Goal: Transaction & Acquisition: Book appointment/travel/reservation

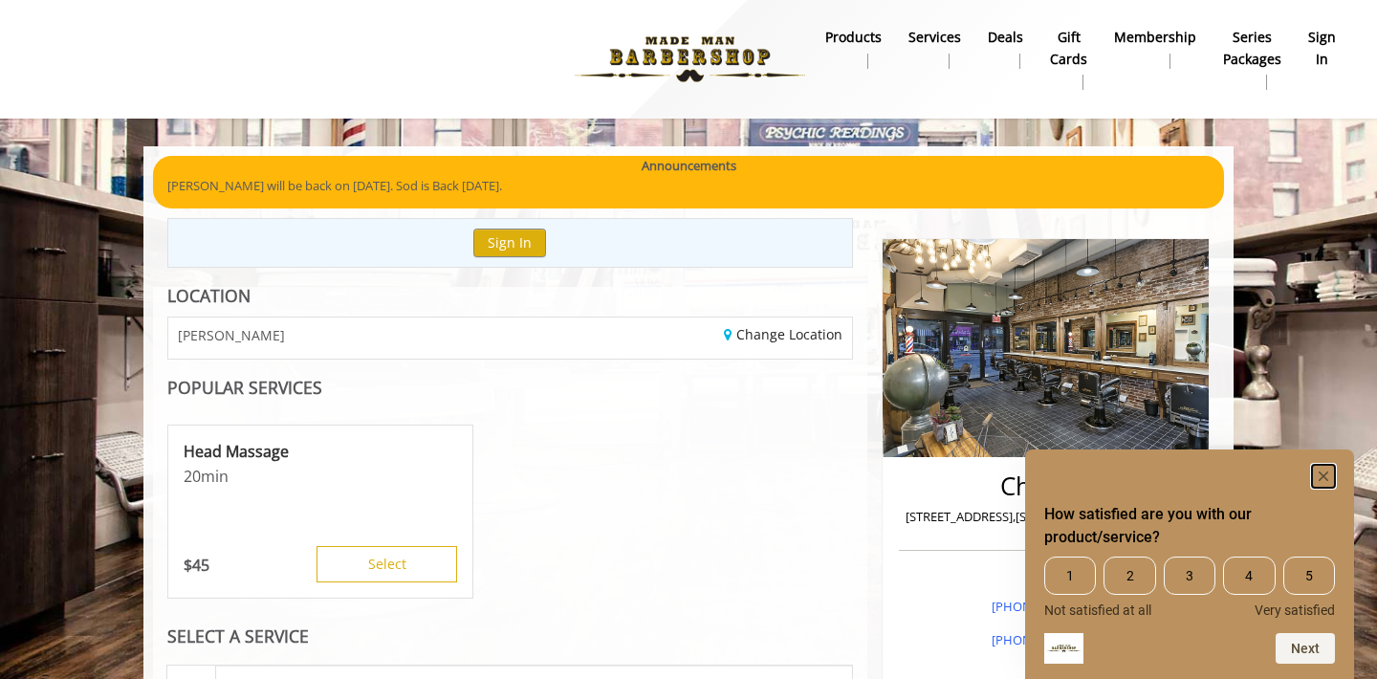
click at [1323, 474] on icon "Hide survey" at bounding box center [1324, 477] width 10 height 10
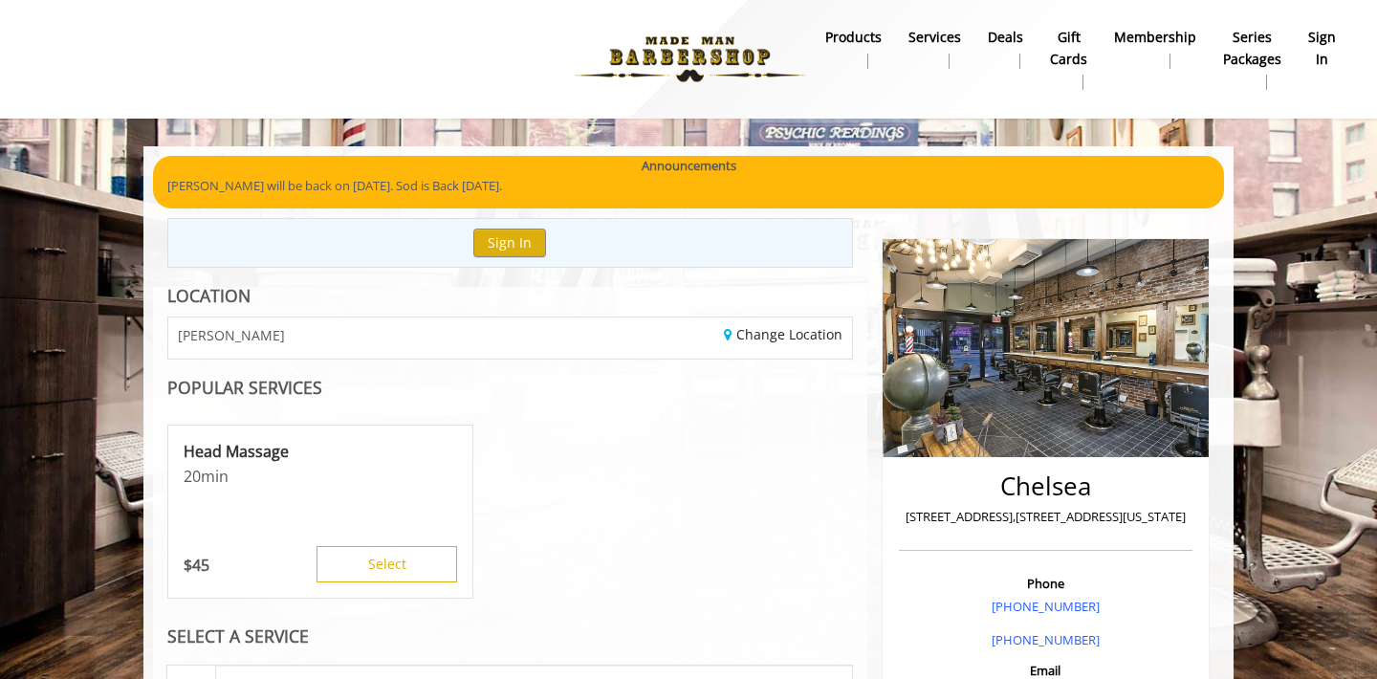
click at [685, 53] on img at bounding box center [690, 59] width 263 height 105
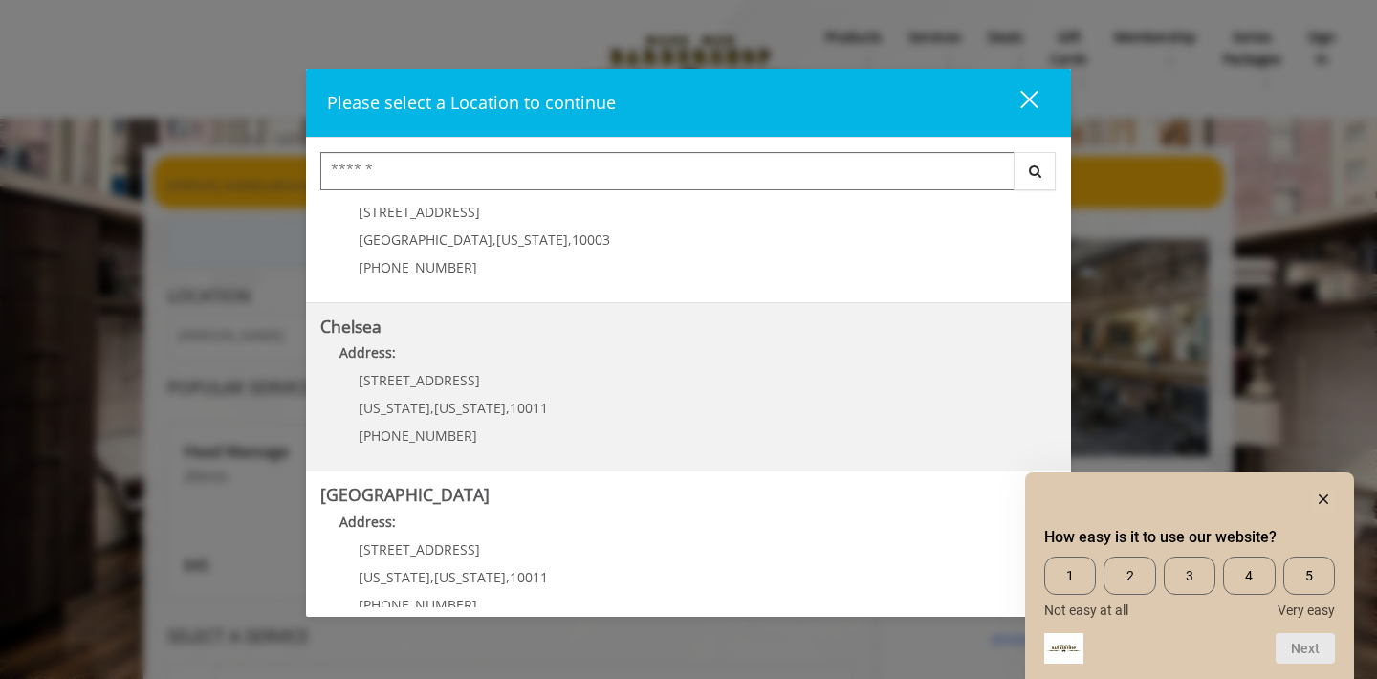
scroll to position [74, 0]
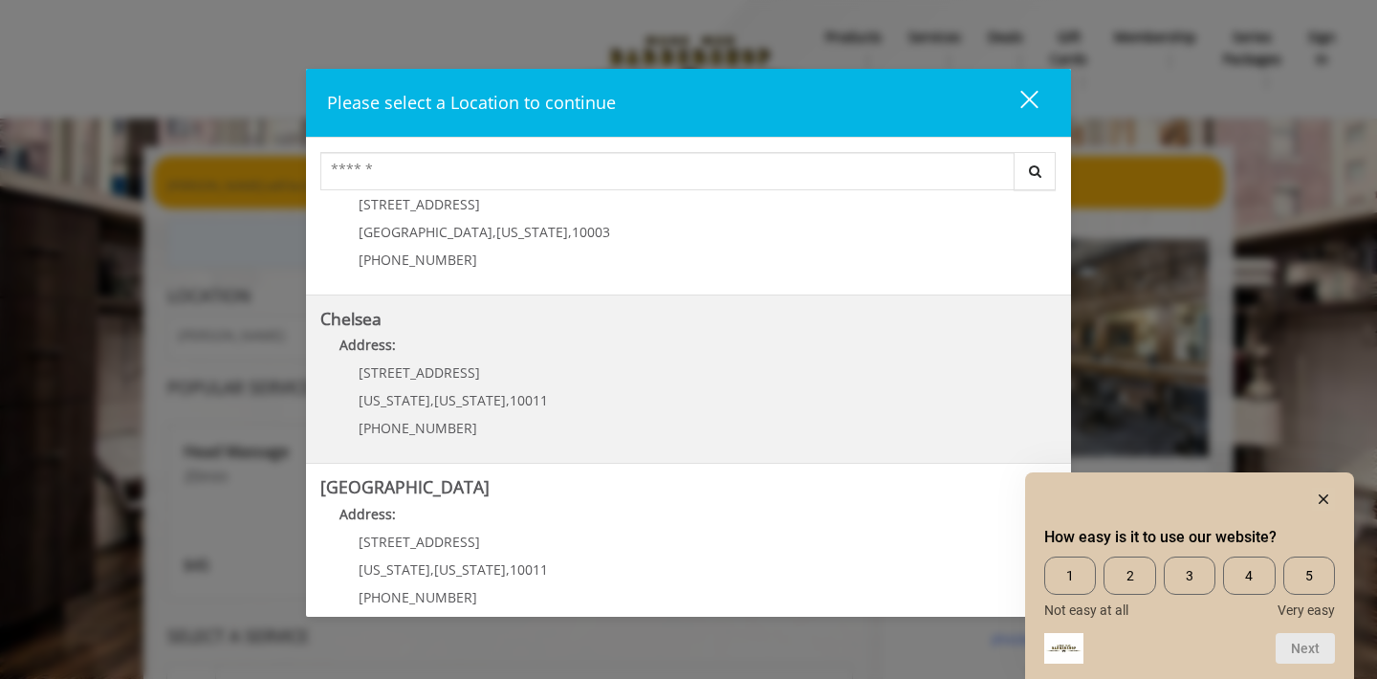
click at [897, 395] on link "Chelsea Address: 169/170 W 23rd St New York , New York , 10011 (917) 639-3902" at bounding box center [688, 380] width 737 height 140
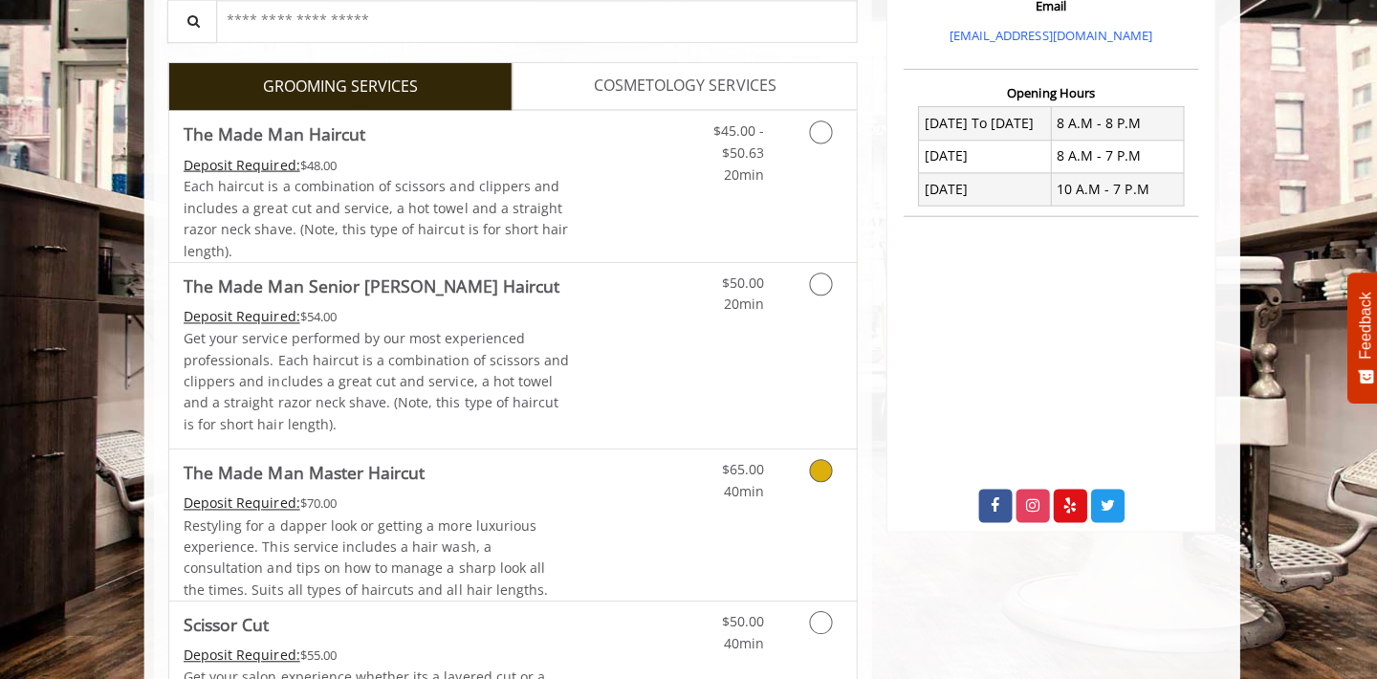
scroll to position [664, 0]
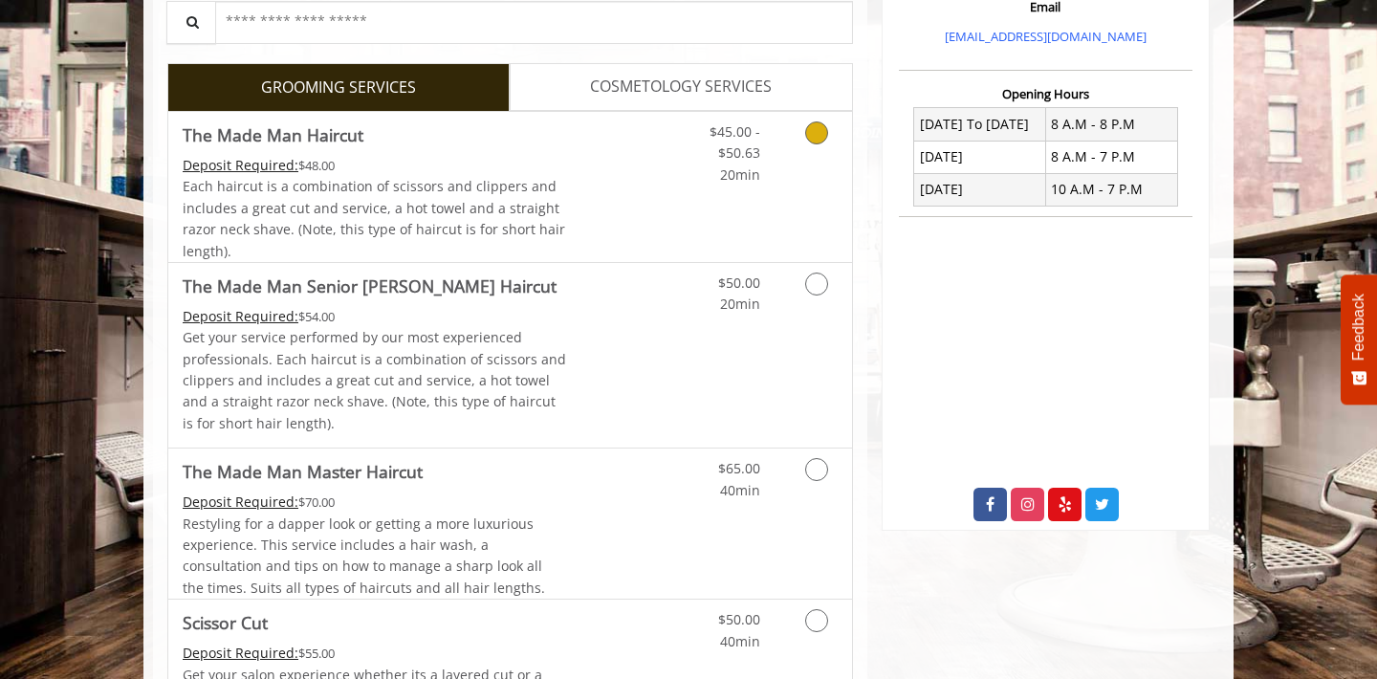
click at [810, 136] on icon "Grooming services" at bounding box center [816, 132] width 23 height 23
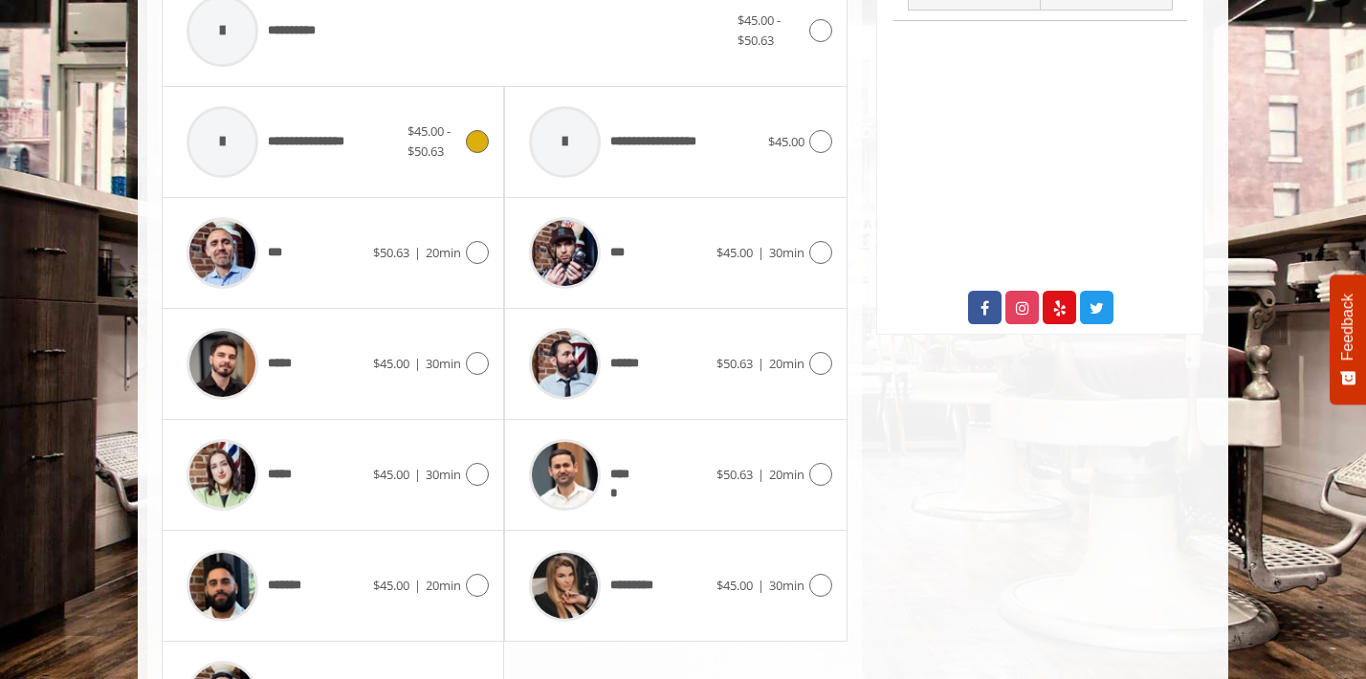
scroll to position [872, 0]
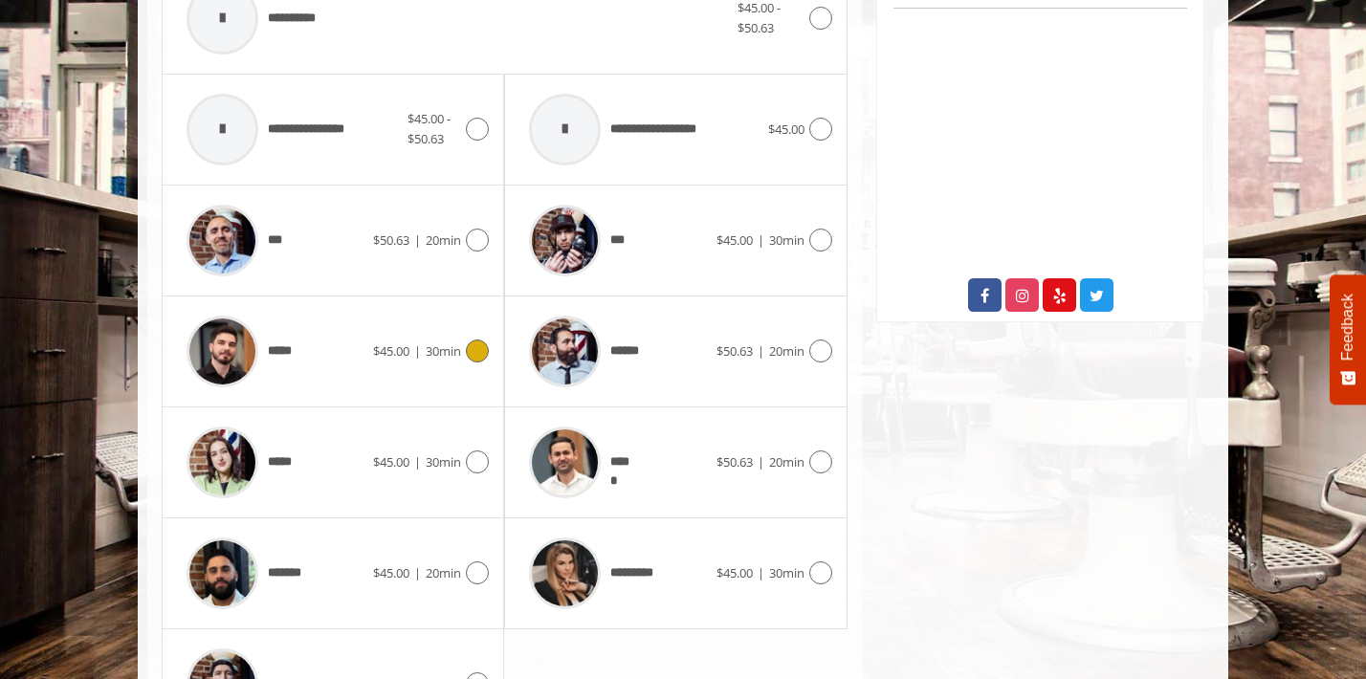
click at [471, 346] on icon at bounding box center [477, 351] width 23 height 23
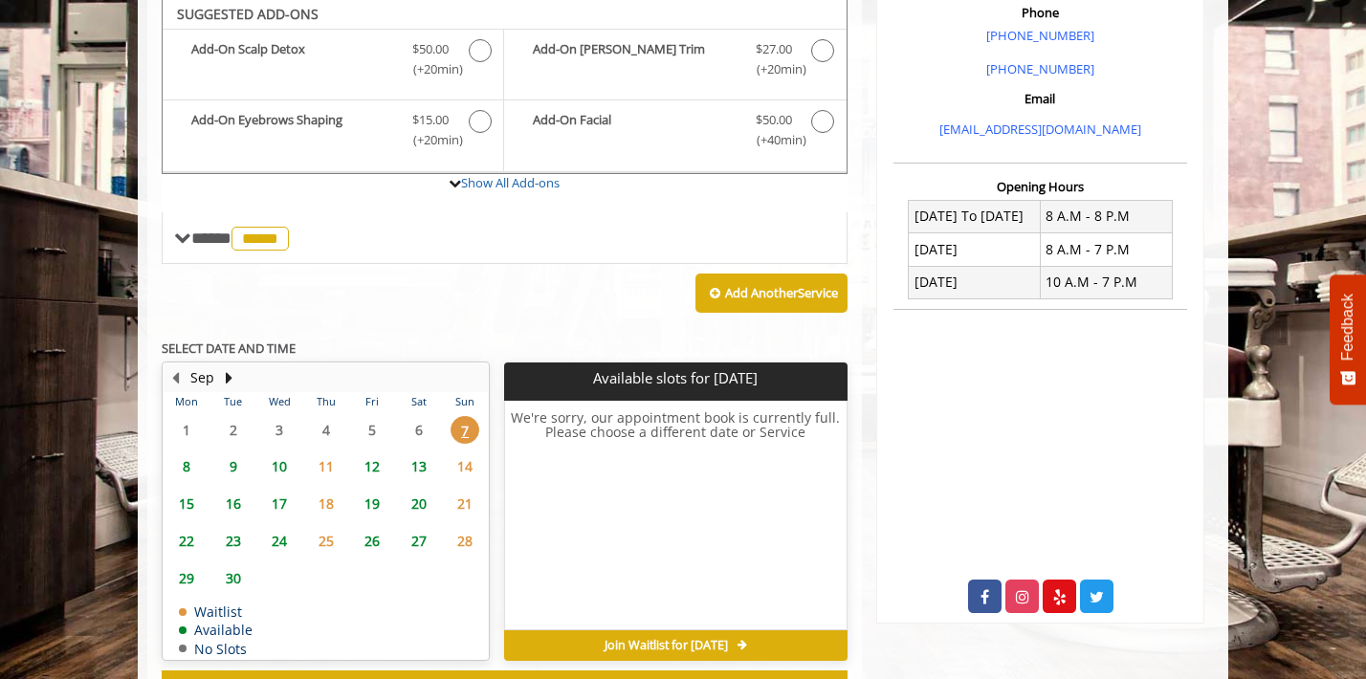
scroll to position [568, 0]
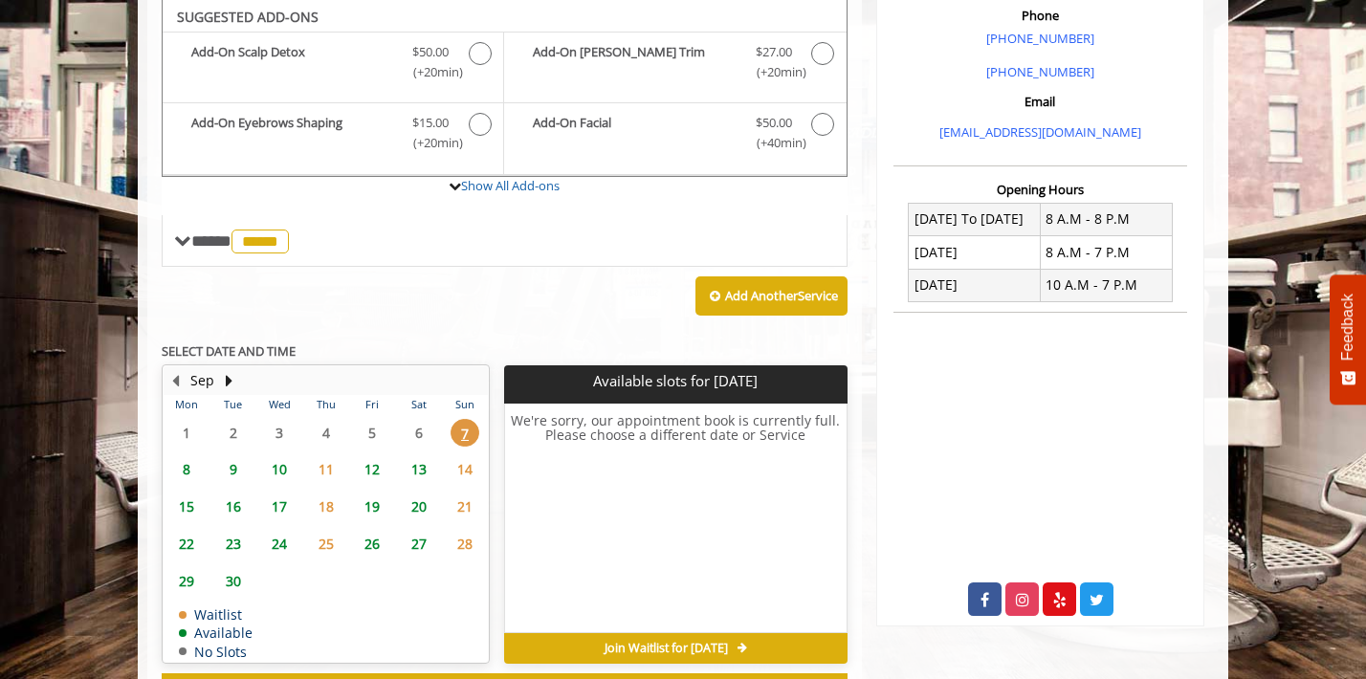
click at [423, 472] on span "13" at bounding box center [419, 469] width 29 height 28
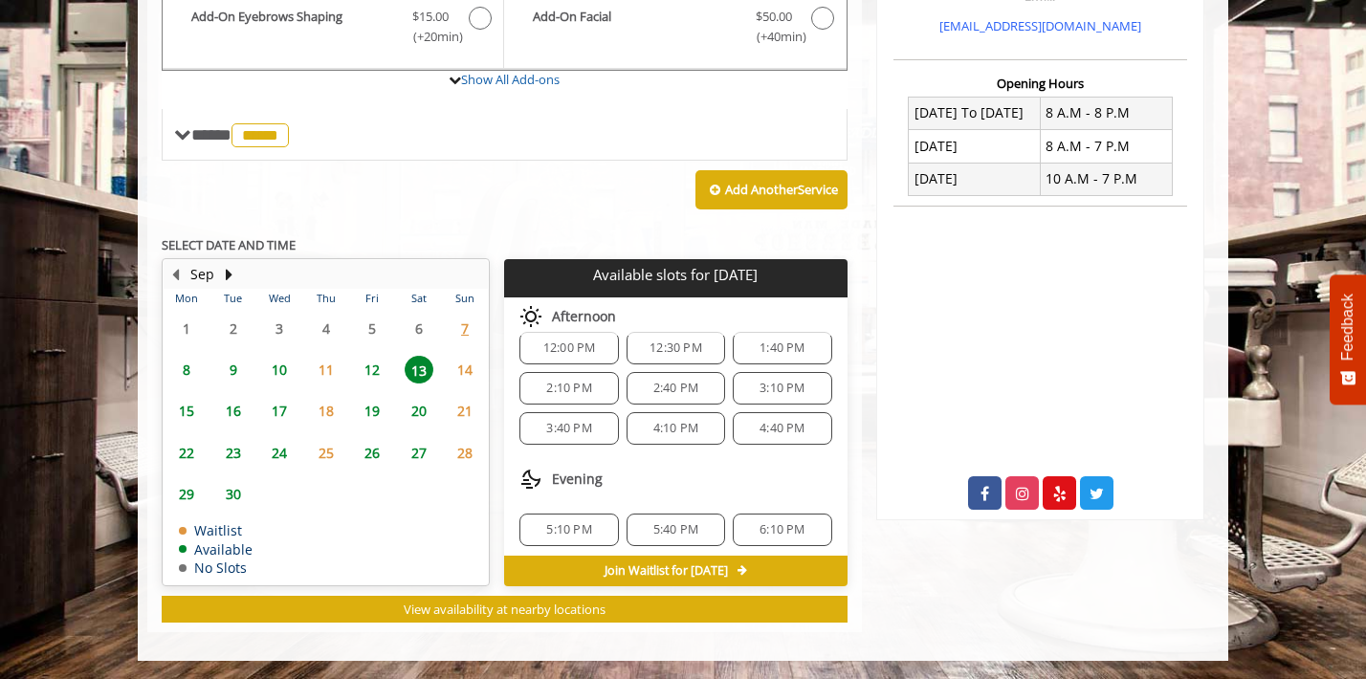
scroll to position [207, 0]
click at [690, 426] on span "4:10 PM" at bounding box center [675, 422] width 45 height 15
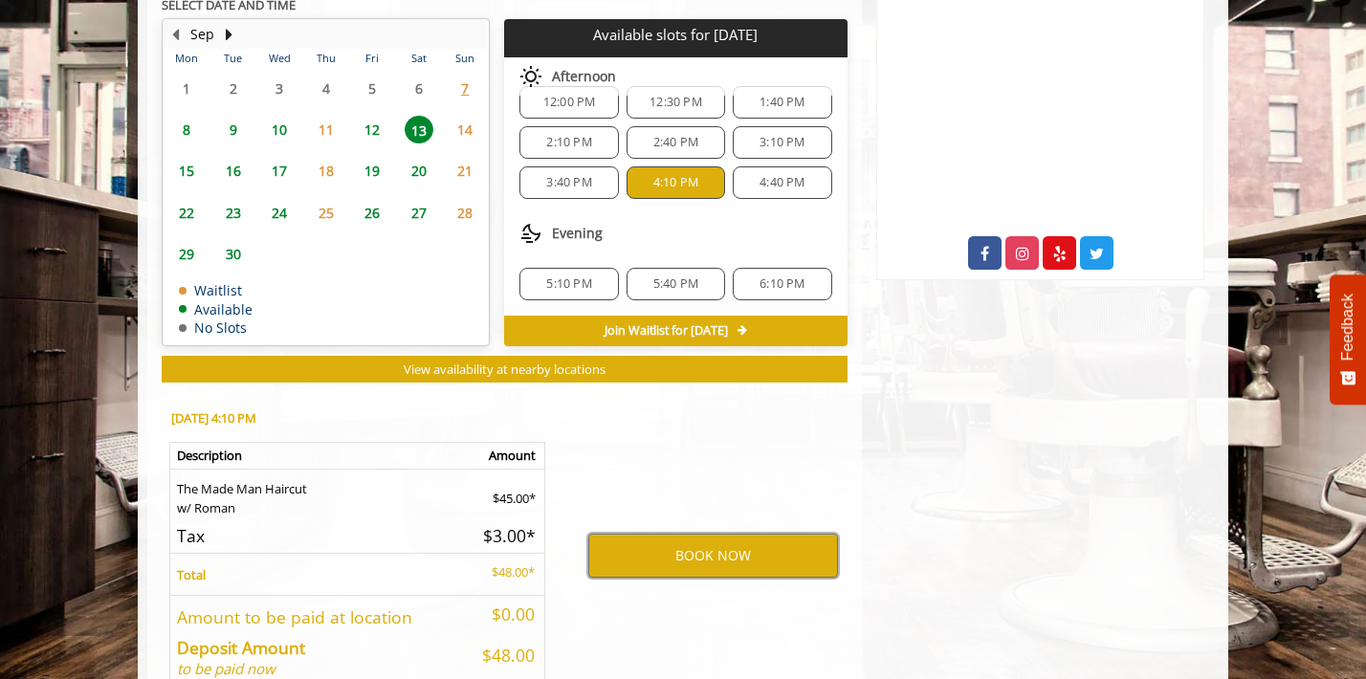
scroll to position [1021, 0]
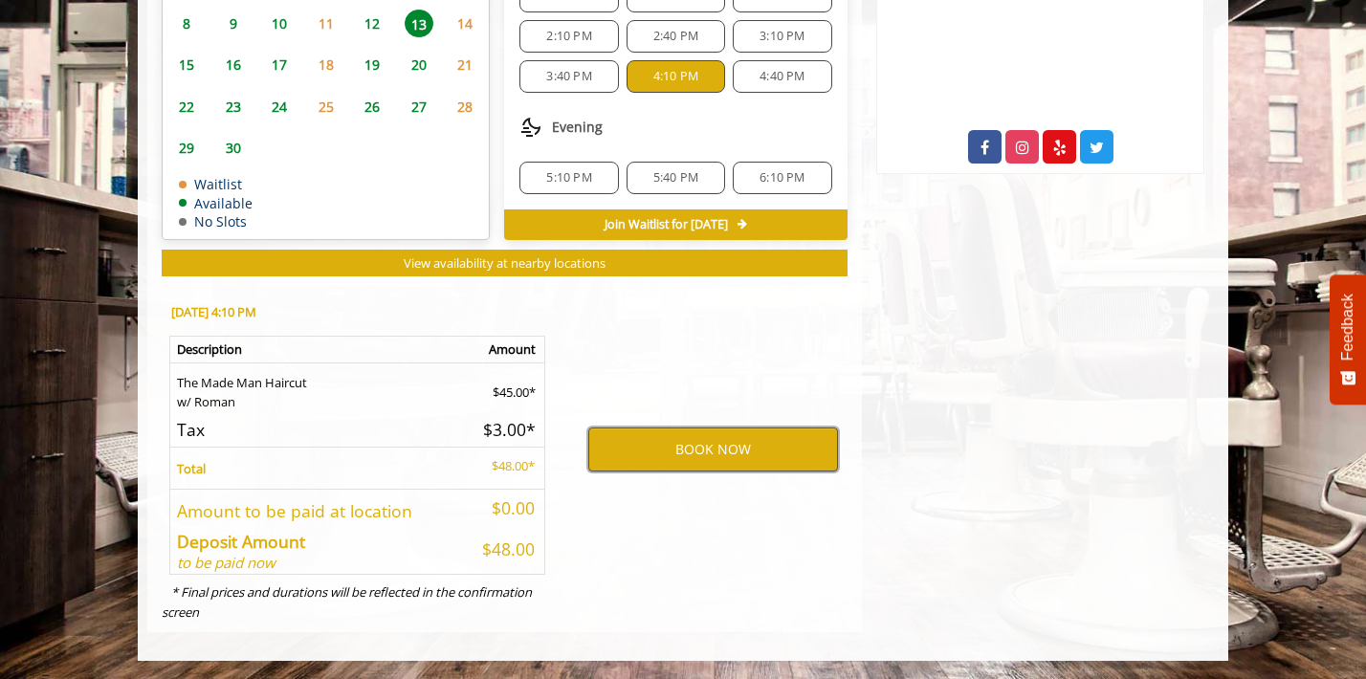
click at [684, 436] on button "BOOK NOW" at bounding box center [713, 450] width 250 height 44
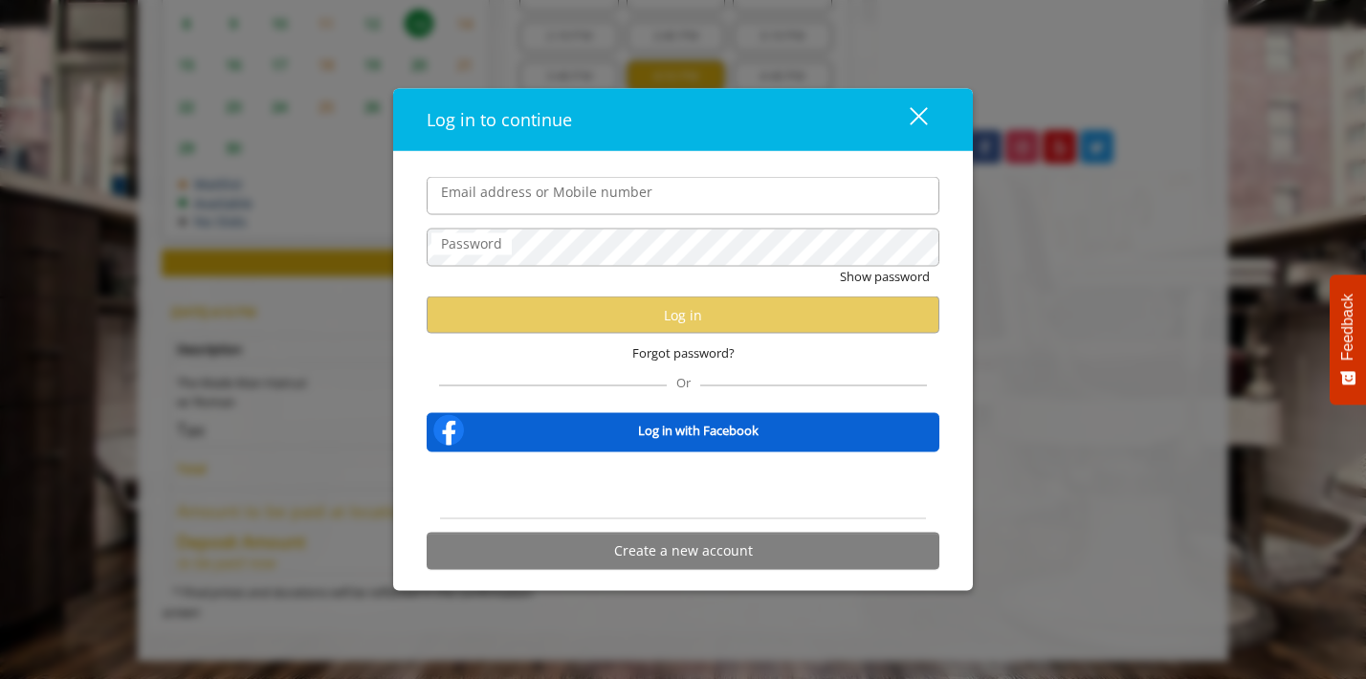
click at [668, 204] on input "Email address or Mobile number" at bounding box center [683, 196] width 513 height 38
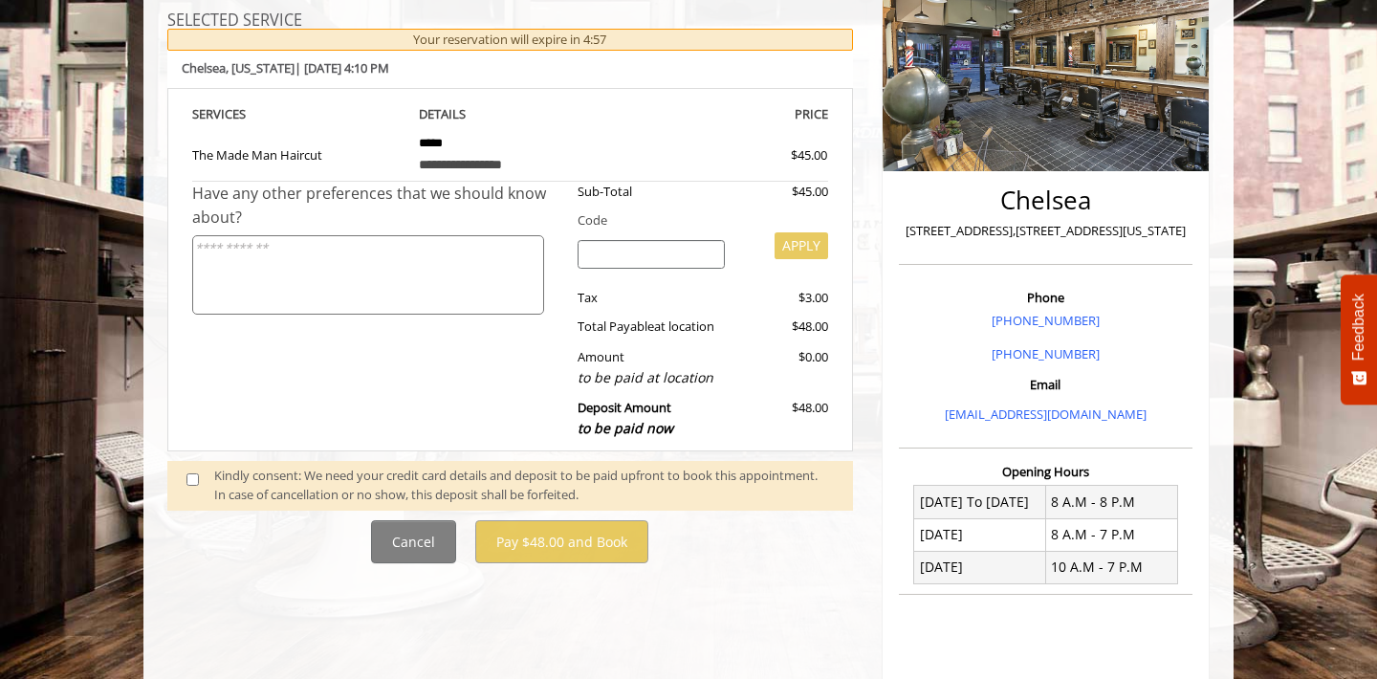
scroll to position [307, 0]
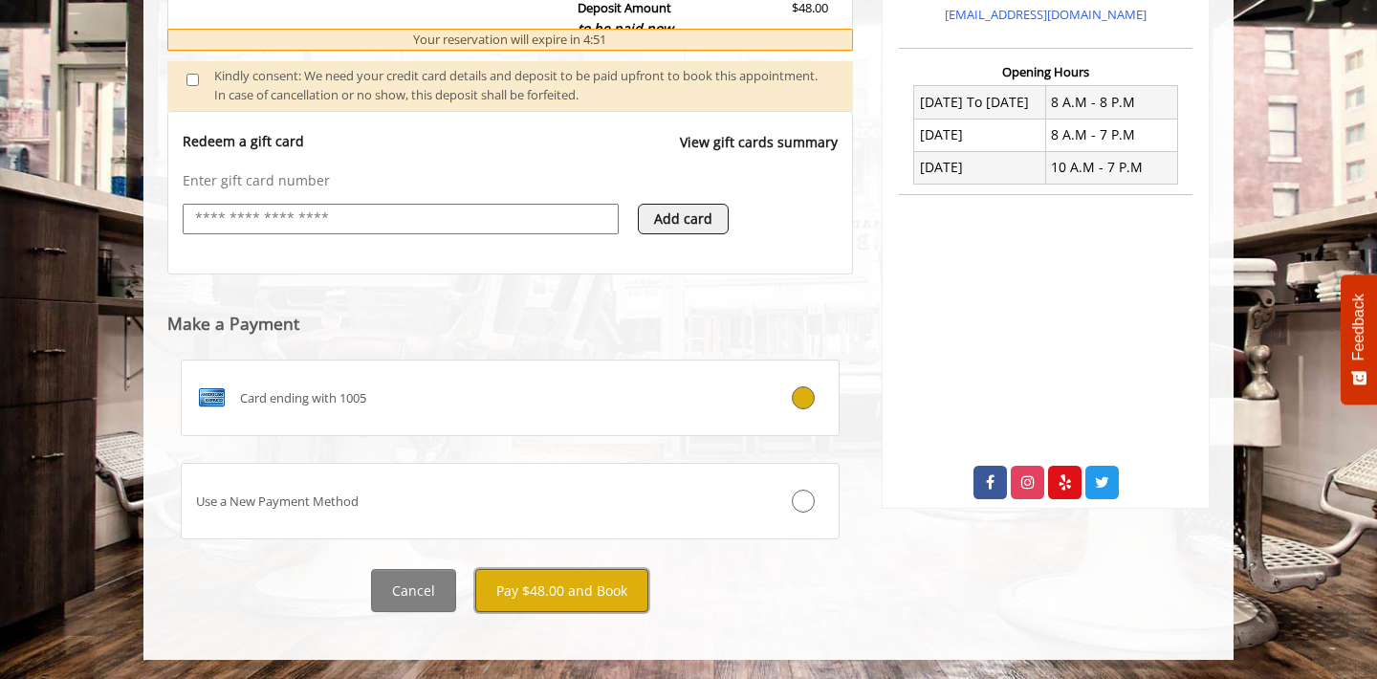
click at [540, 610] on button "Pay $48.00 and Book" at bounding box center [561, 590] width 173 height 43
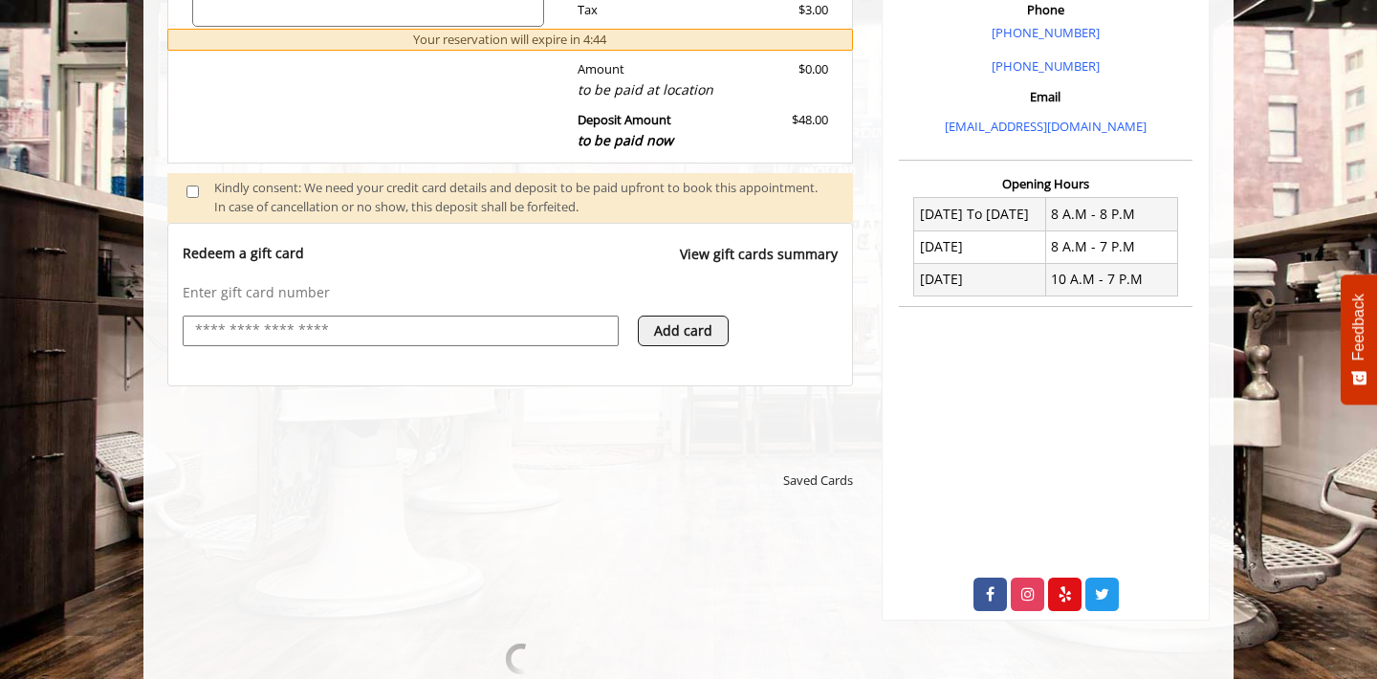
scroll to position [919, 0]
